Goal: Check status: Check status

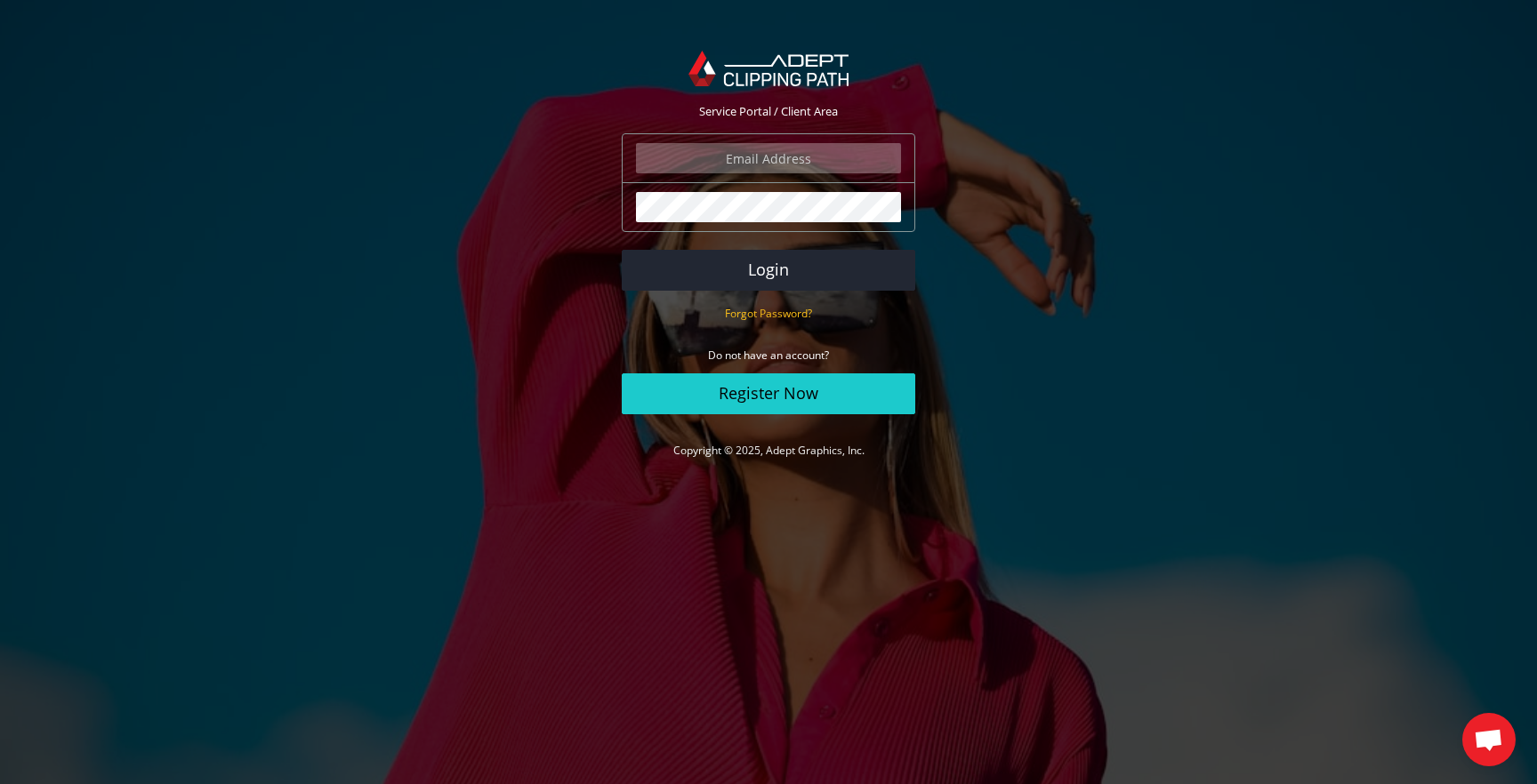
click at [746, 168] on input "email" at bounding box center [768, 158] width 265 height 30
type input "[EMAIL_ADDRESS][DOMAIN_NAME]"
click at [621, 250] on button "Login" at bounding box center [768, 271] width 293 height 41
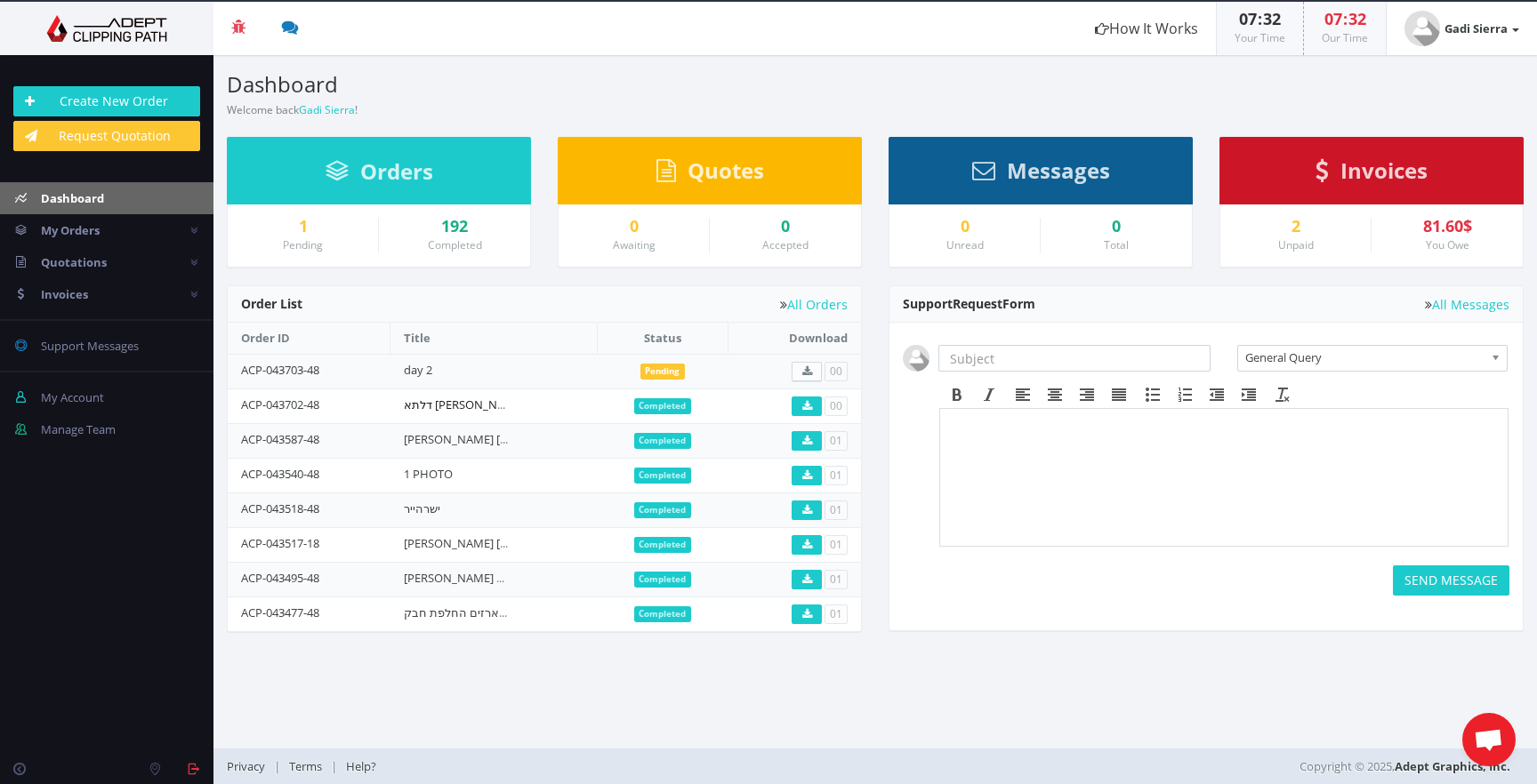
click at [478, 403] on link "דלתא לובי מתנות 20.08.25" at bounding box center [500, 404] width 192 height 16
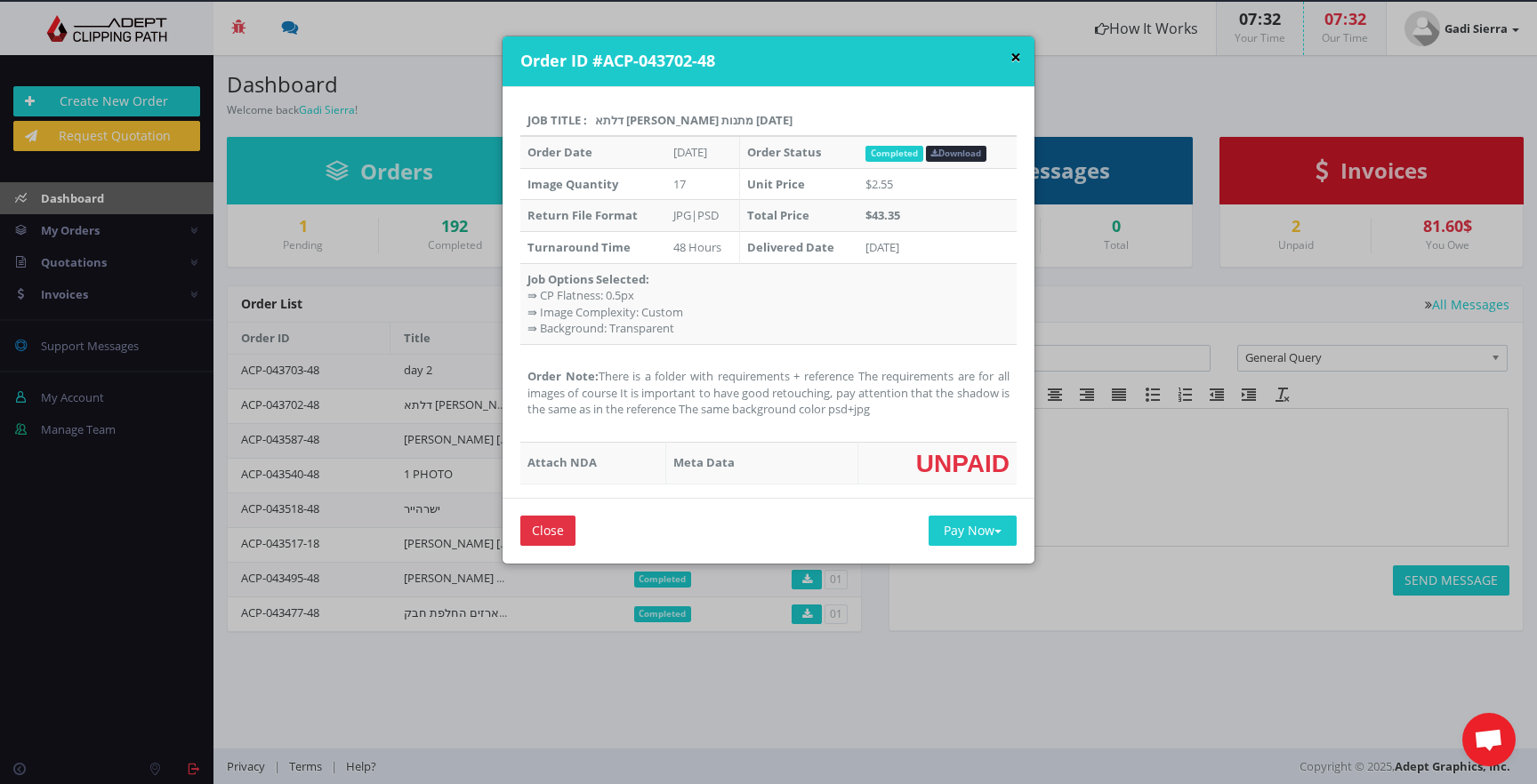
click at [1014, 60] on button "×" at bounding box center [1015, 58] width 10 height 19
